Goal: Complete application form

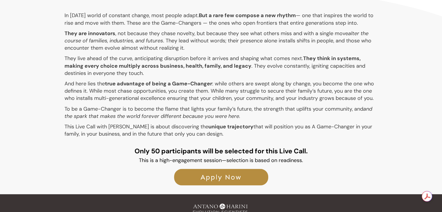
scroll to position [1126, 0]
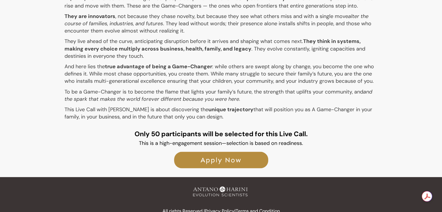
click at [233, 152] on link "Apply Now" at bounding box center [221, 160] width 94 height 17
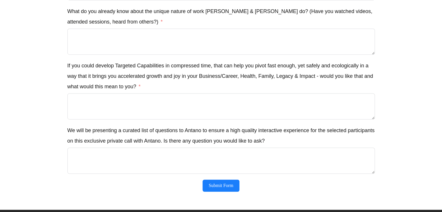
scroll to position [826, 0]
